Goal: Task Accomplishment & Management: Use online tool/utility

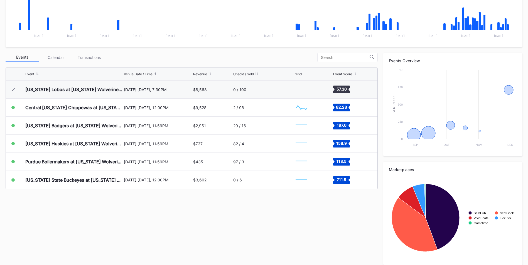
scroll to position [155, 0]
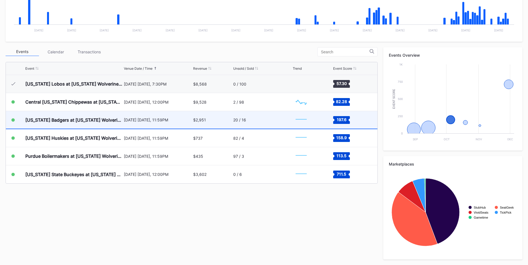
click at [257, 121] on div "20 / 16" at bounding box center [262, 120] width 58 height 18
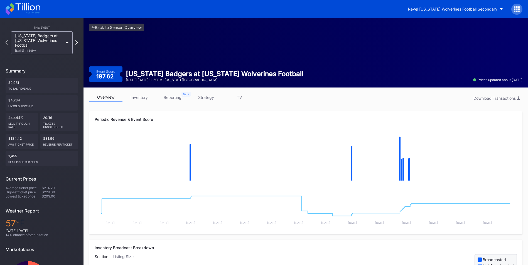
click at [136, 99] on link "inventory" at bounding box center [138, 97] width 33 height 9
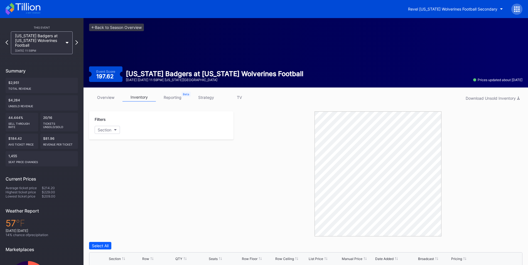
scroll to position [110, 0]
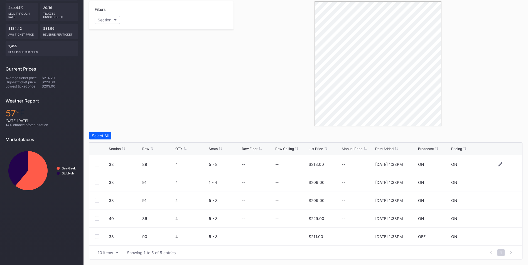
click at [97, 155] on div at bounding box center [97, 164] width 4 height 4
click at [95, 155] on div at bounding box center [97, 182] width 4 height 4
click at [96, 155] on div at bounding box center [97, 200] width 4 height 4
click at [96, 155] on div at bounding box center [97, 218] width 4 height 4
click at [96, 155] on div at bounding box center [97, 237] width 4 height 4
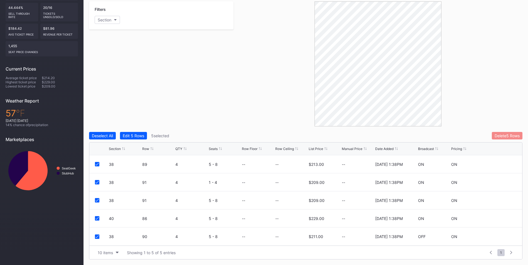
click at [344, 134] on div "Delete 5 Rows" at bounding box center [506, 136] width 25 height 5
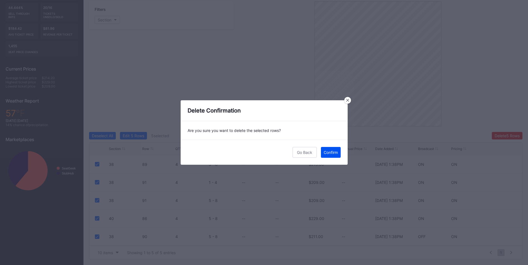
click at [338, 151] on button "Confirm" at bounding box center [331, 152] width 20 height 11
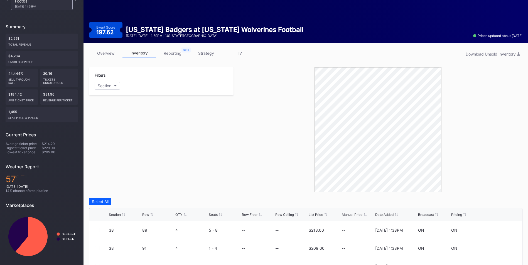
scroll to position [14, 0]
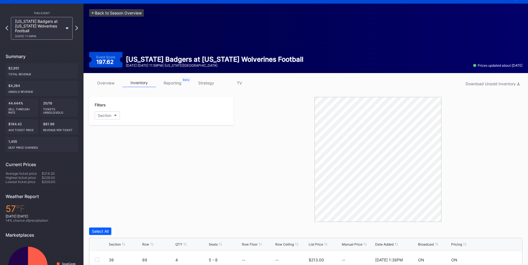
click at [134, 15] on link "<- Back to Season Overview" at bounding box center [116, 13] width 55 height 8
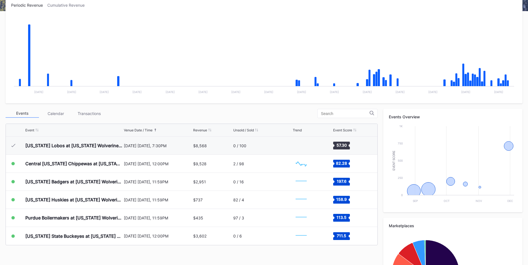
scroll to position [97, 0]
